Goal: Navigation & Orientation: Find specific page/section

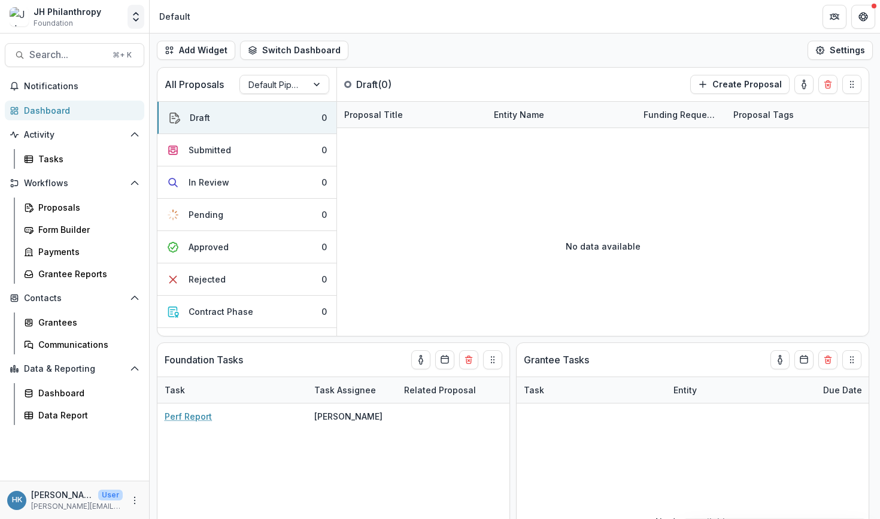
click at [134, 19] on polyline "Open entity switcher" at bounding box center [135, 20] width 5 height 2
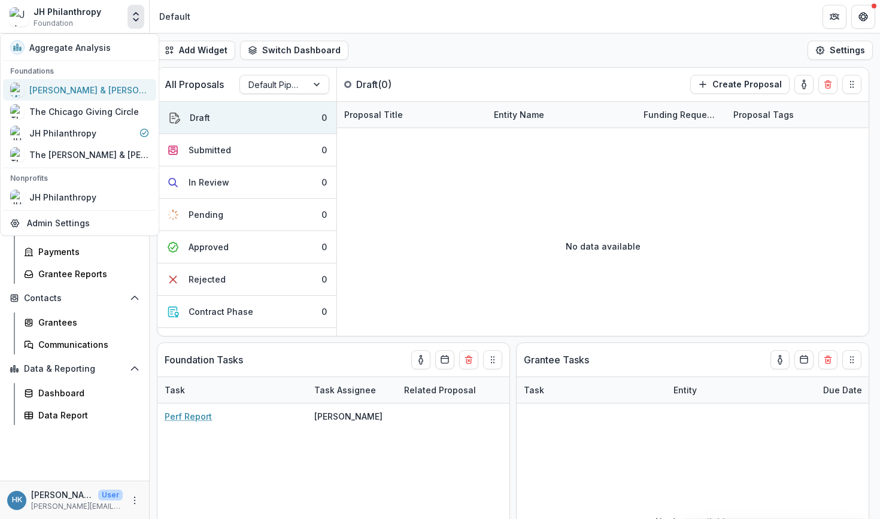
click at [77, 84] on div "[PERSON_NAME] & [PERSON_NAME] Charitable Fund" at bounding box center [89, 90] width 120 height 13
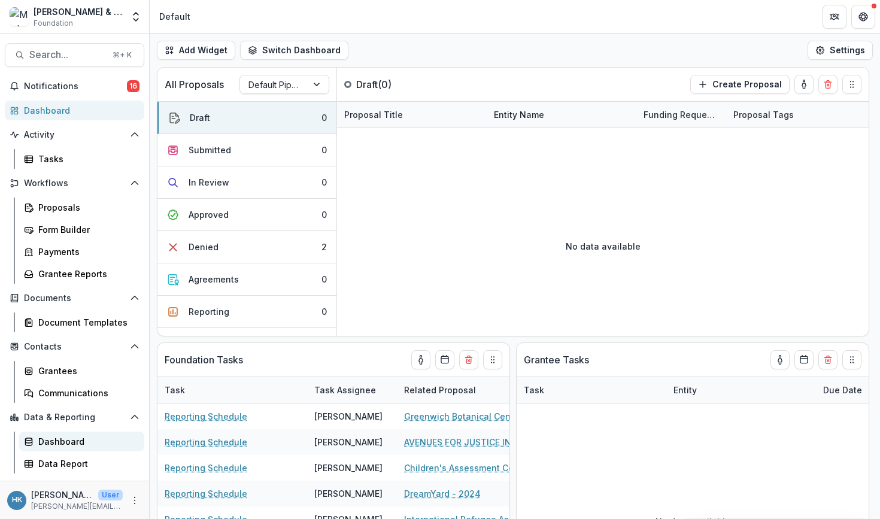
click at [58, 440] on div "Dashboard" at bounding box center [86, 441] width 96 height 13
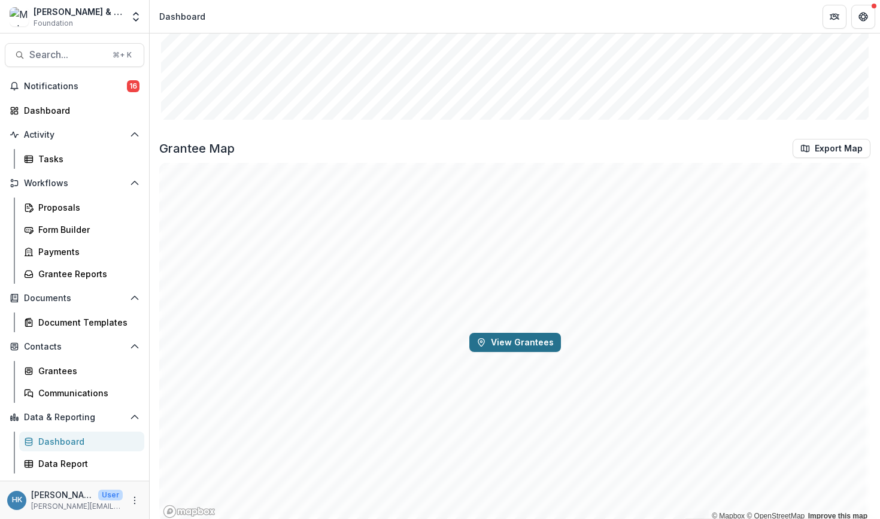
scroll to position [1047, 0]
click at [505, 341] on button "View Grantees" at bounding box center [515, 342] width 92 height 19
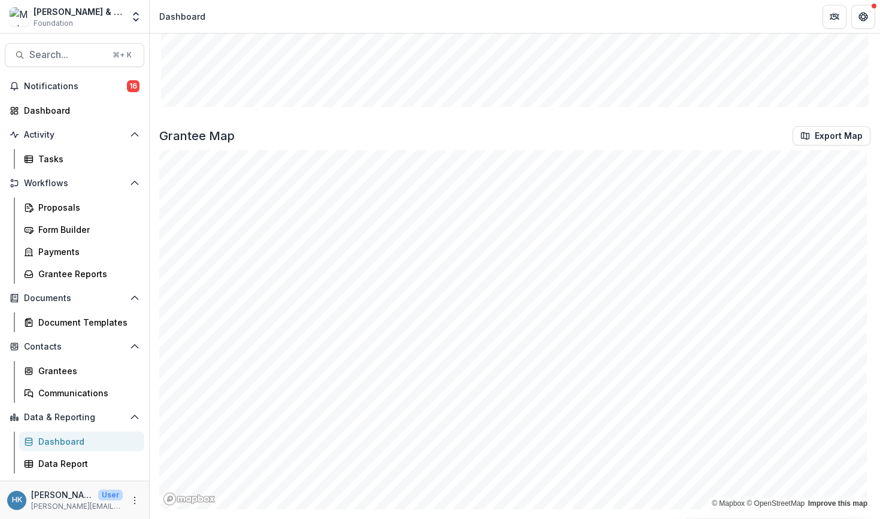
scroll to position [1061, 0]
click at [80, 14] on div "[PERSON_NAME] & [PERSON_NAME] Charitable Fund" at bounding box center [78, 11] width 89 height 13
click at [132, 16] on icon "Open entity switcher" at bounding box center [136, 17] width 12 height 12
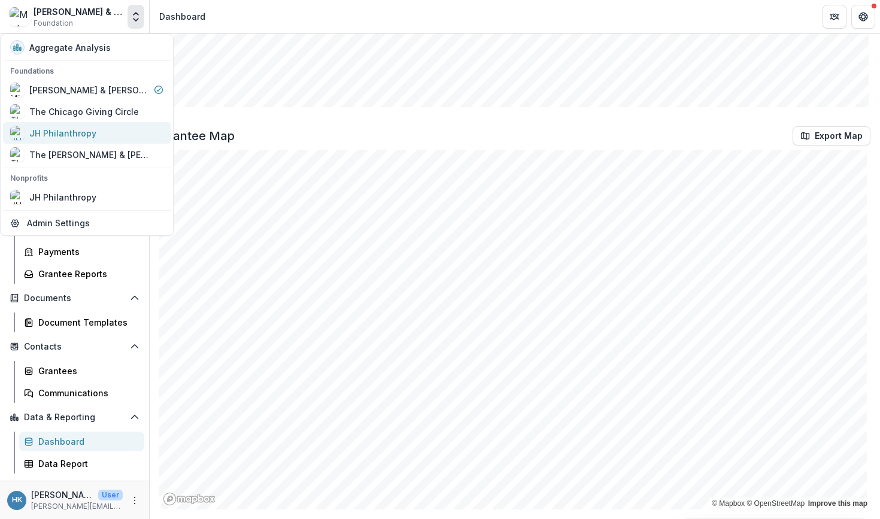
click at [91, 135] on div "JH Philanthropy" at bounding box center [62, 133] width 67 height 13
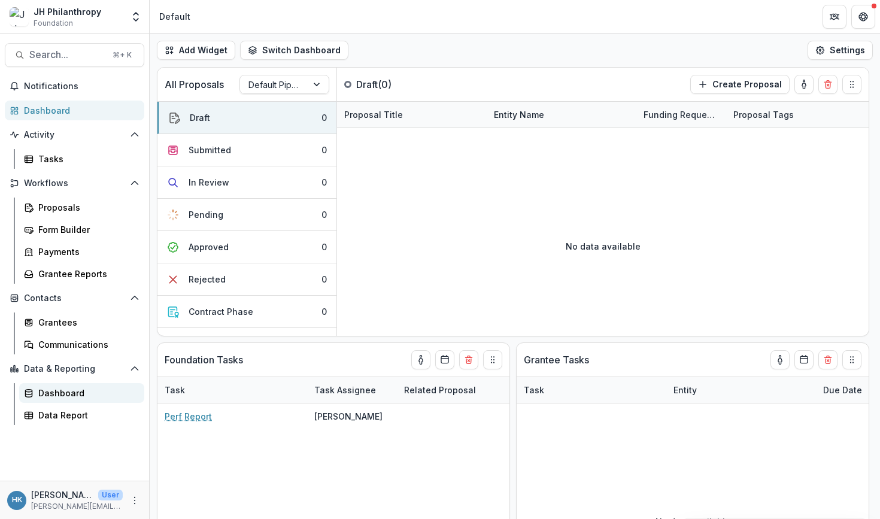
click at [72, 392] on div "Dashboard" at bounding box center [86, 393] width 96 height 13
